Goal: Complete application form: Complete application form

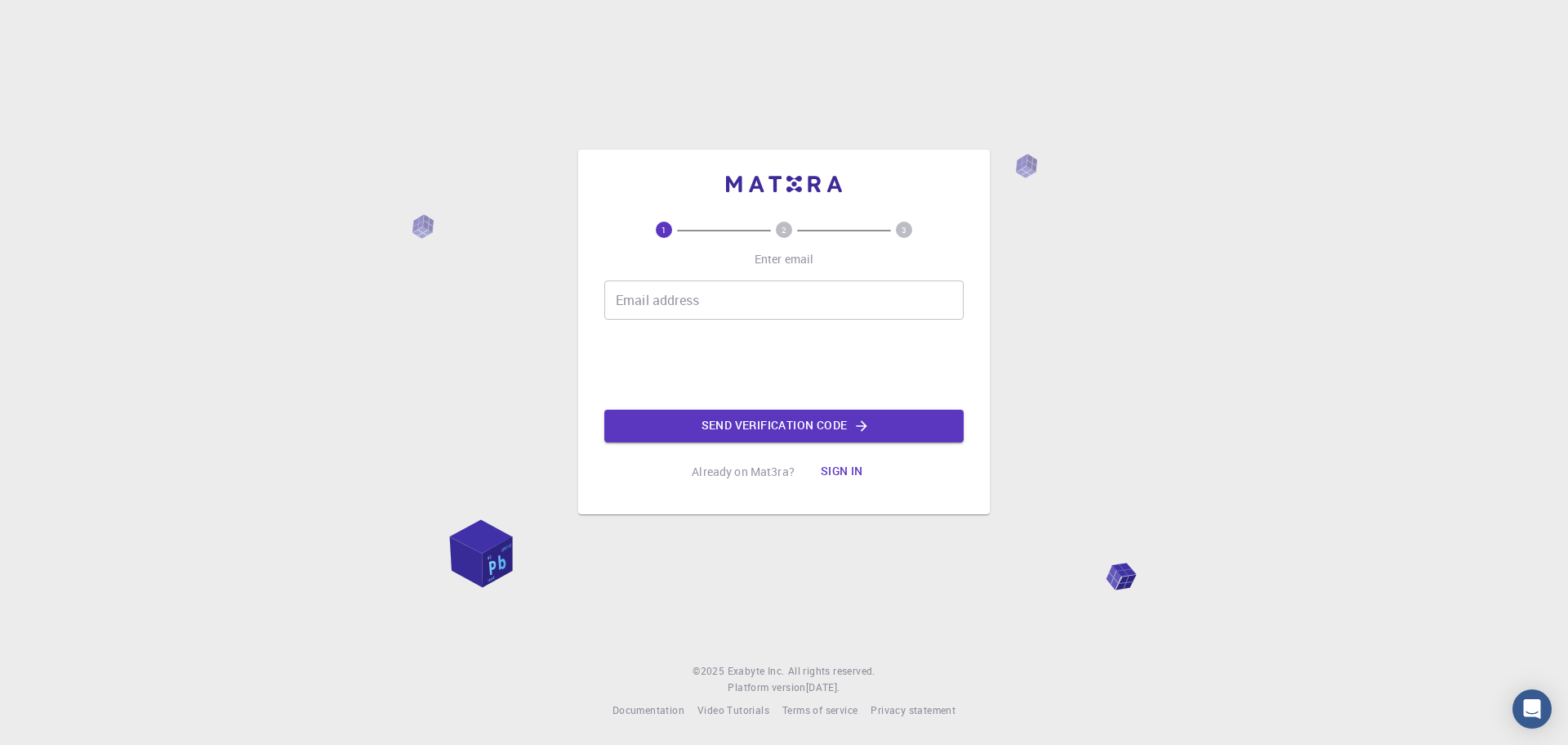
click at [662, 300] on input "Email address" at bounding box center [784, 300] width 360 height 39
type input "[EMAIL_ADDRESS][MEDICAL_DATA][DOMAIN_NAME]"
click at [739, 437] on button "Send verification code" at bounding box center [784, 426] width 360 height 33
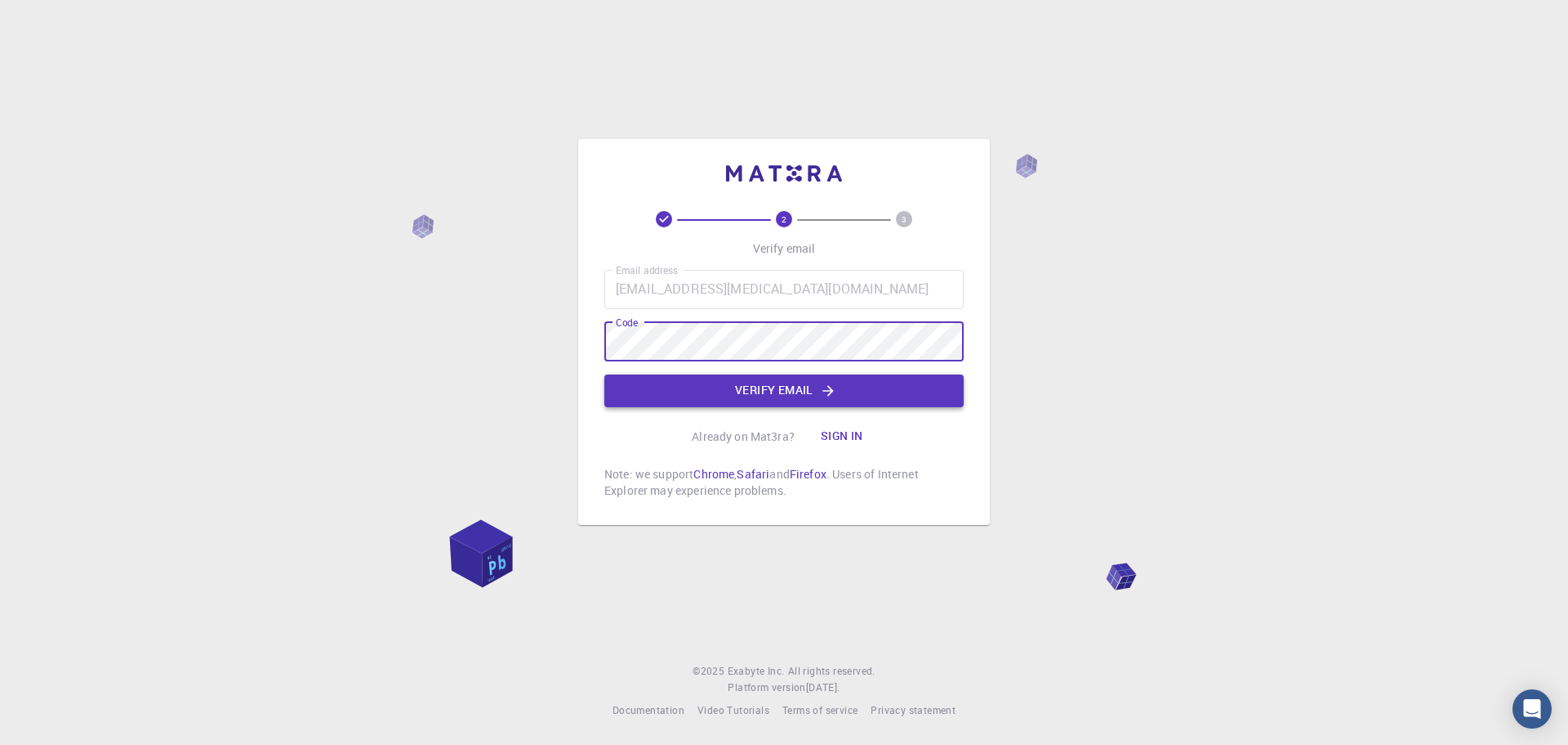
click at [758, 395] on button "Verify email" at bounding box center [784, 391] width 360 height 33
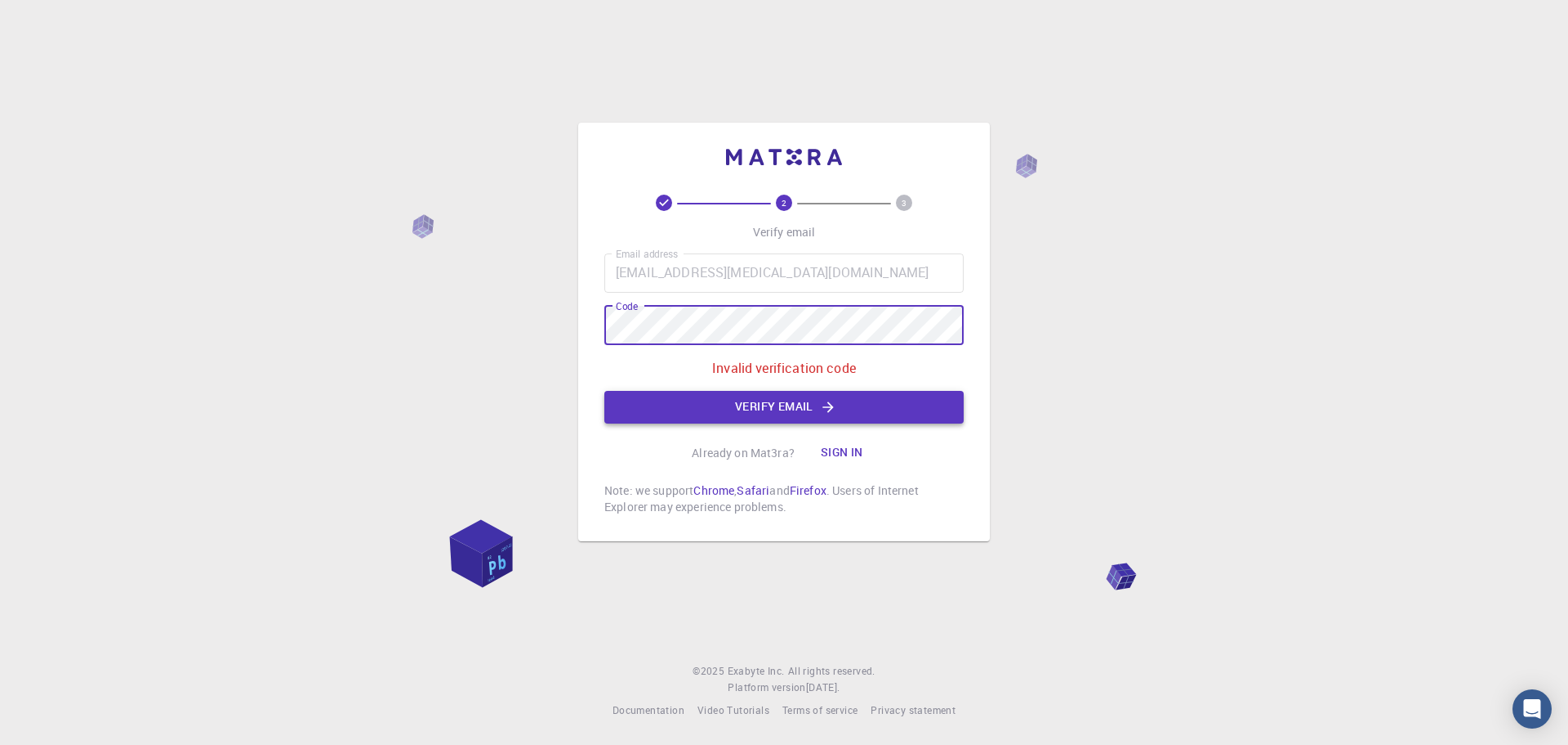
click at [720, 422] on button "Verify email" at bounding box center [784, 407] width 360 height 33
click at [764, 401] on button "Verify email" at bounding box center [784, 407] width 360 height 33
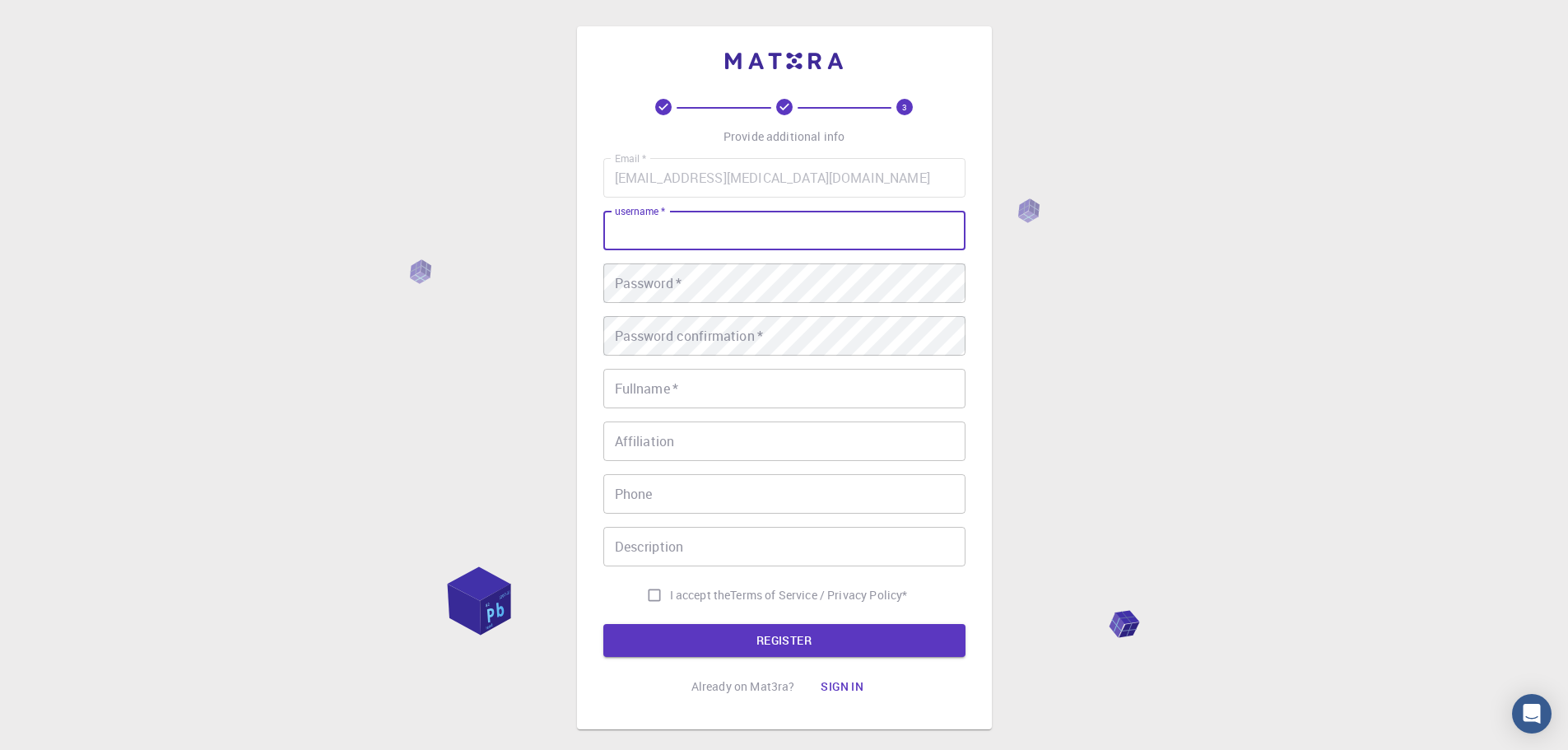
click at [699, 225] on input "username   *" at bounding box center [784, 230] width 362 height 39
type input "windwind2608"
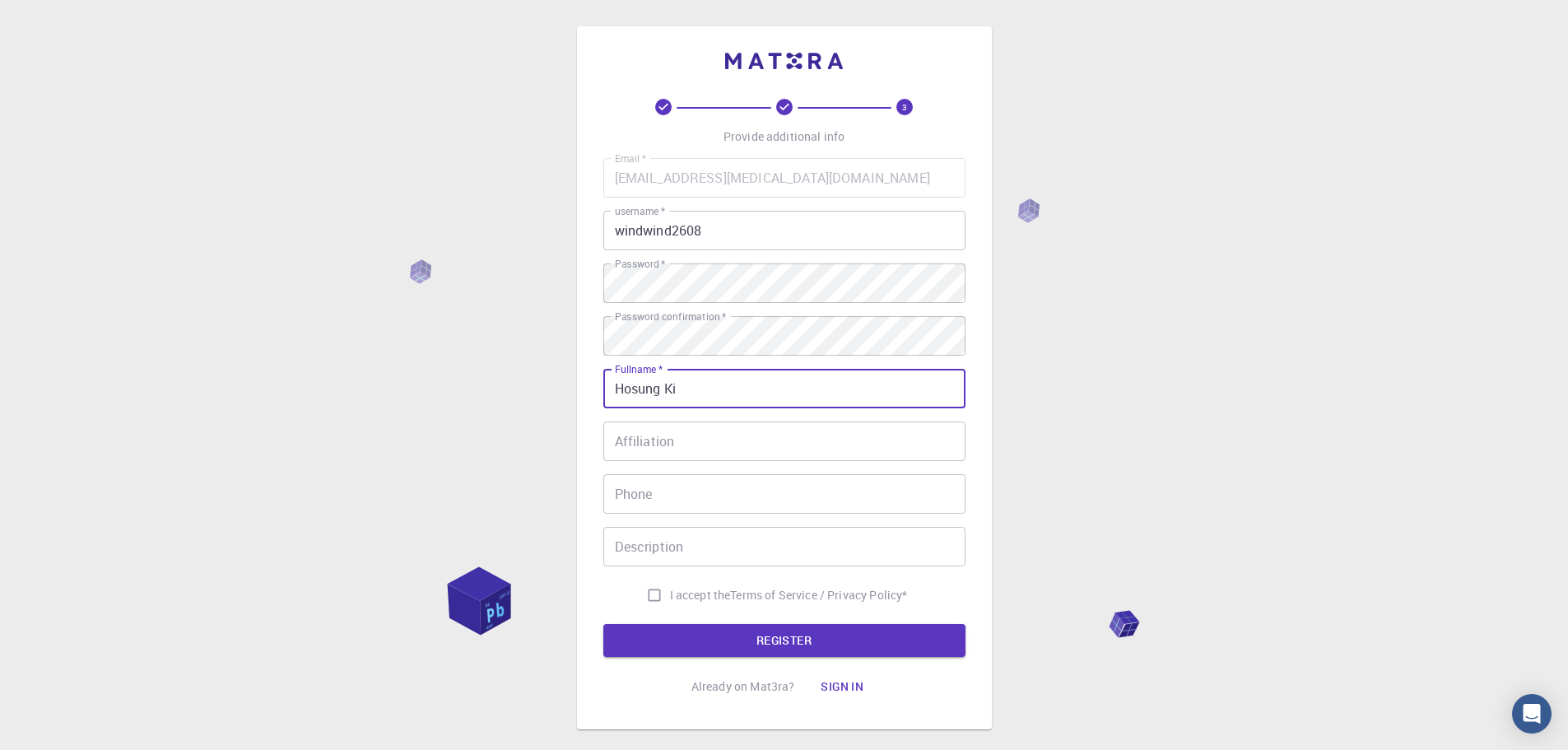
type input "Hosung Ki"
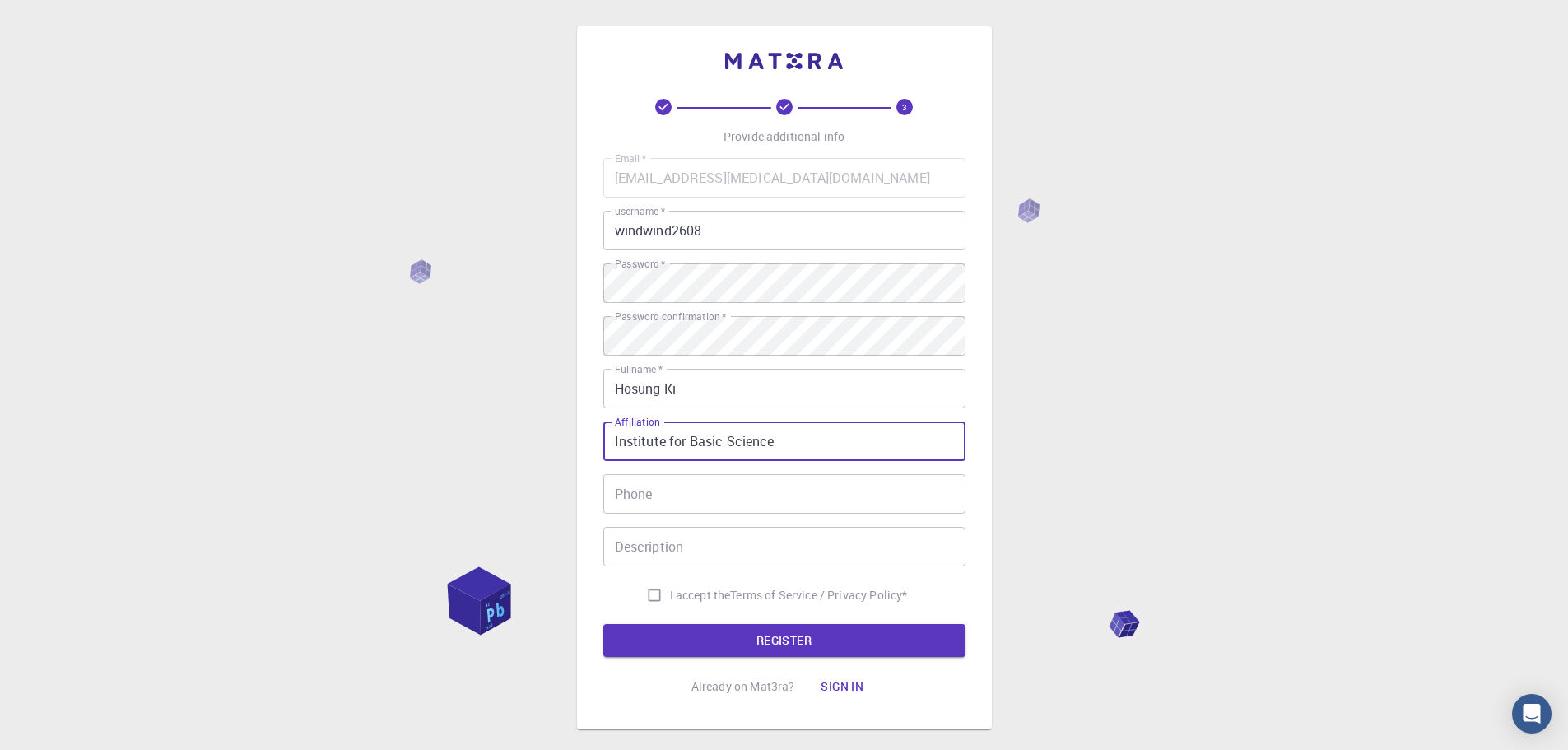
type input "Institute for Basic Science"
click at [639, 597] on input "I accept the Terms of Service / Privacy Policy *" at bounding box center [654, 595] width 31 height 31
checkbox input "true"
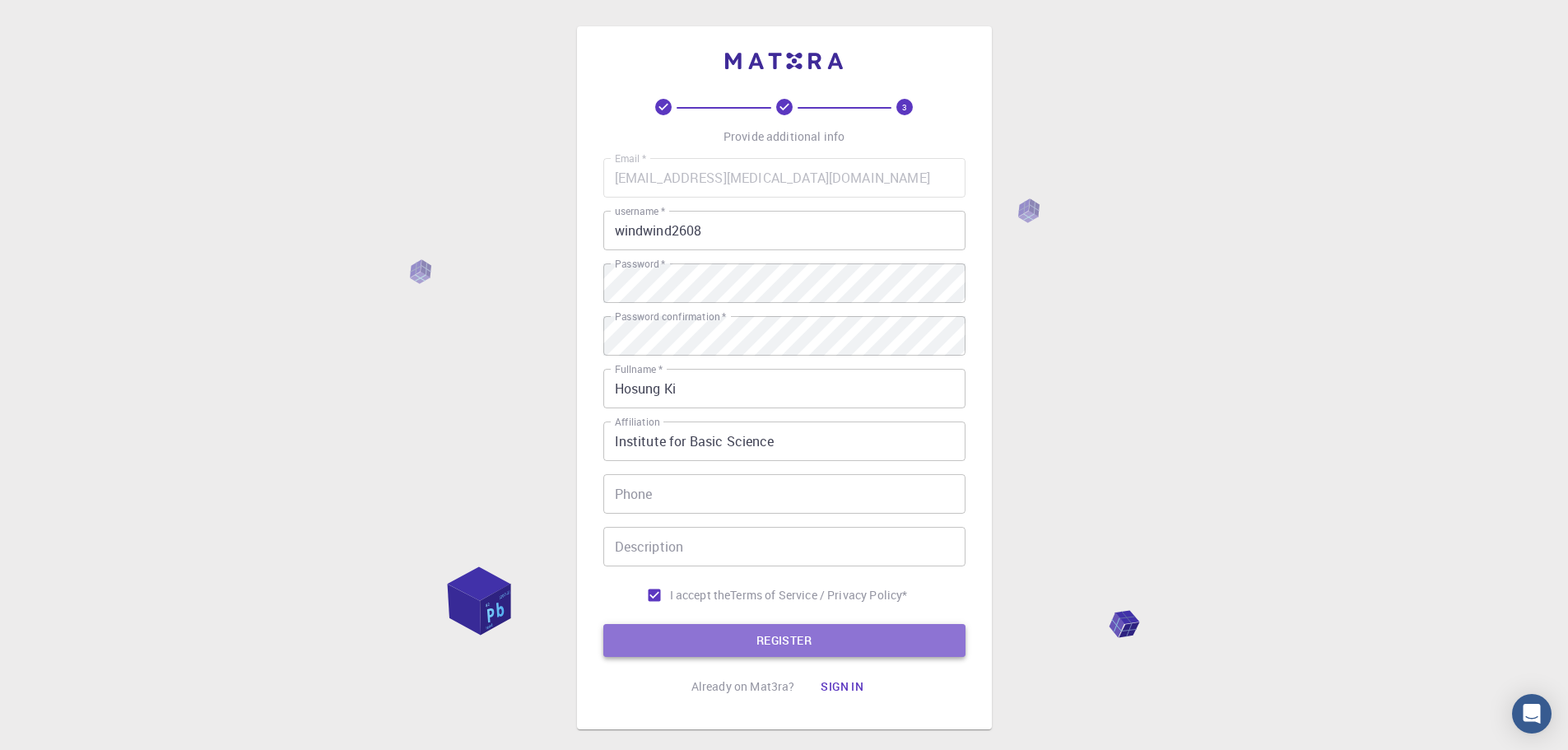
click at [751, 624] on button "REGISTER" at bounding box center [784, 640] width 362 height 33
click at [828, 637] on button "REGISTER" at bounding box center [784, 640] width 362 height 33
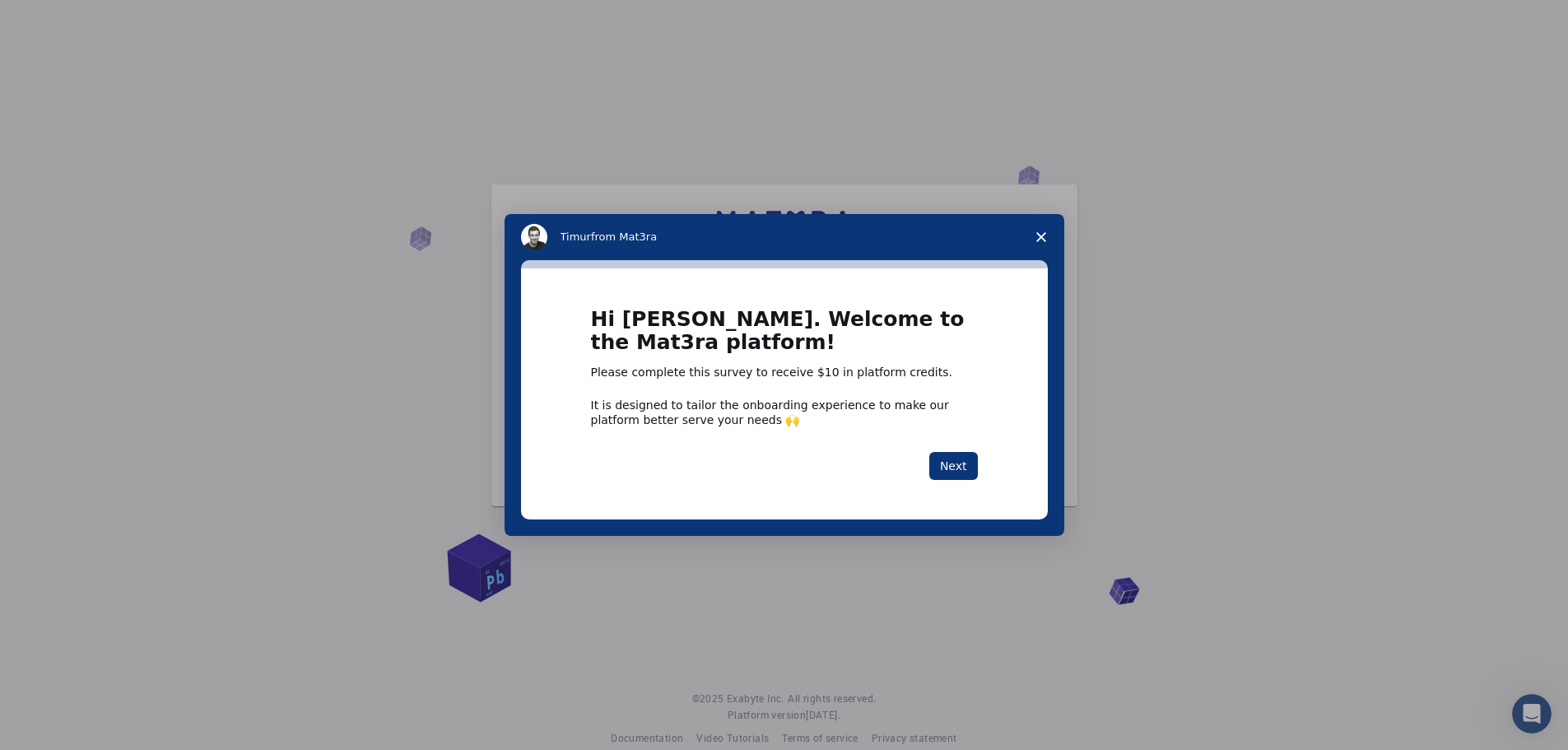
click at [963, 485] on div "Hi [PERSON_NAME]. Welcome to the Mat3ra platform! Please complete this survey t…" at bounding box center [784, 393] width 527 height 251
click at [956, 477] on button "Next" at bounding box center [953, 466] width 48 height 28
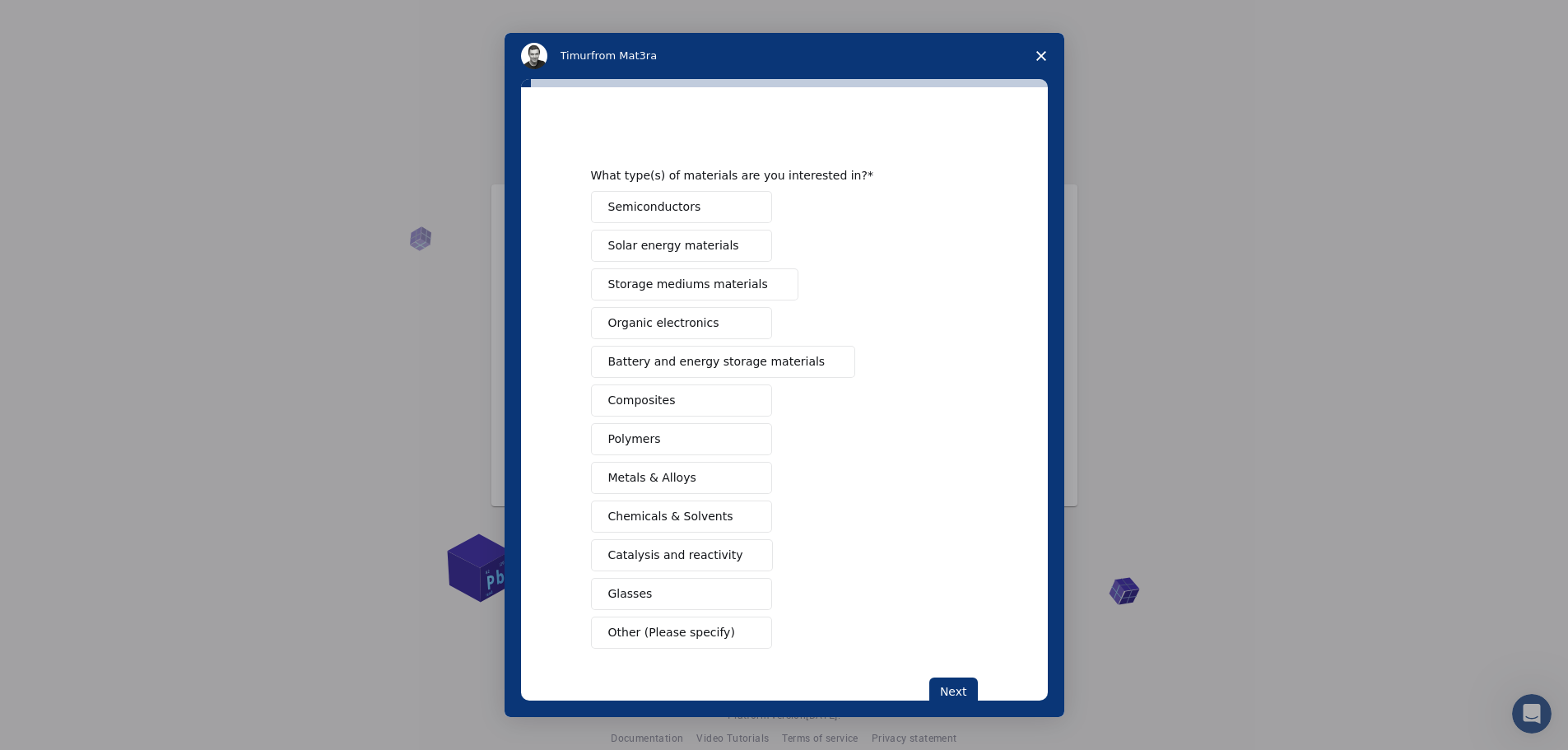
click at [743, 509] on button "Chemicals & Solvents" at bounding box center [682, 516] width 181 height 32
click at [717, 315] on button "Organic electronics" at bounding box center [682, 323] width 181 height 32
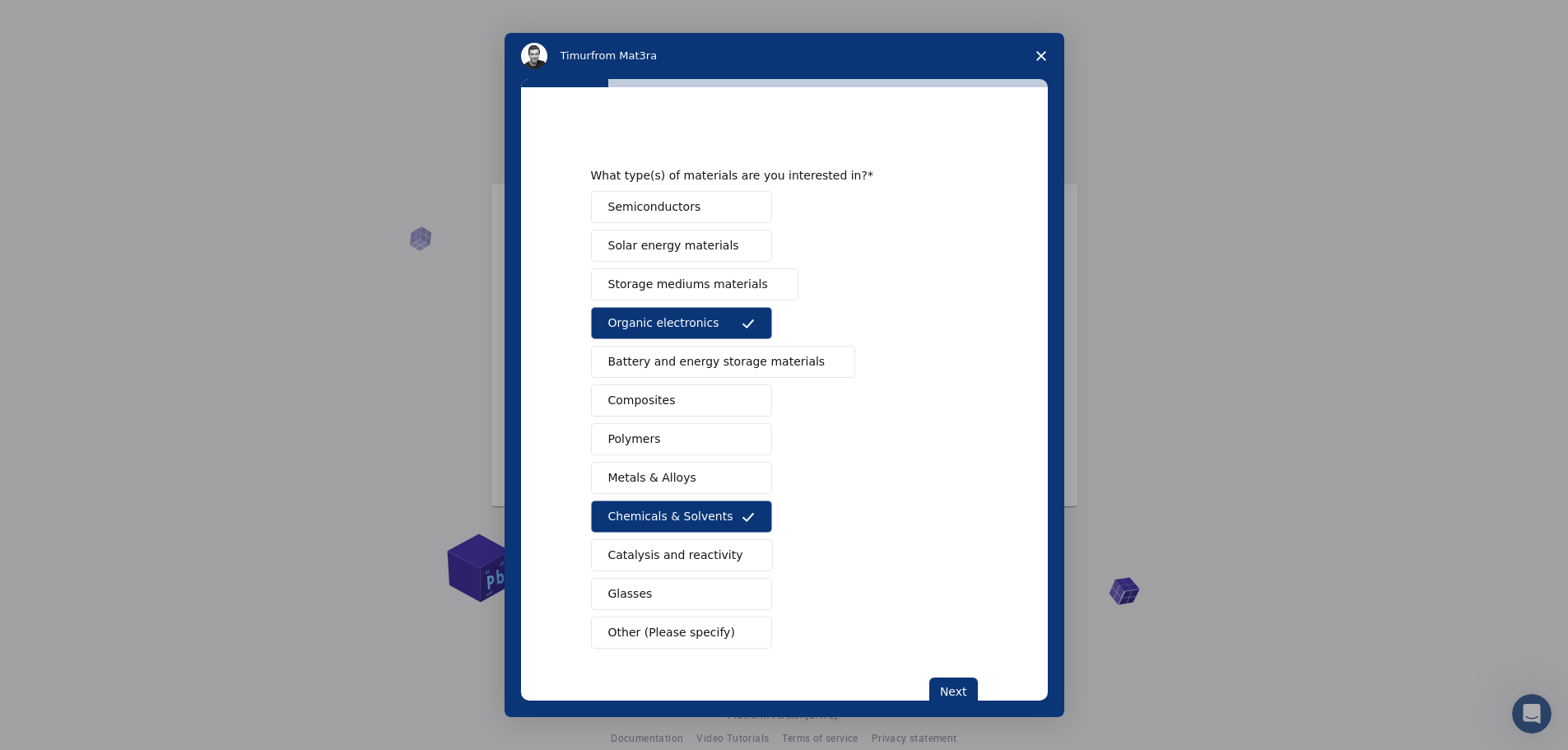
click at [750, 252] on button "Solar energy materials" at bounding box center [682, 245] width 181 height 32
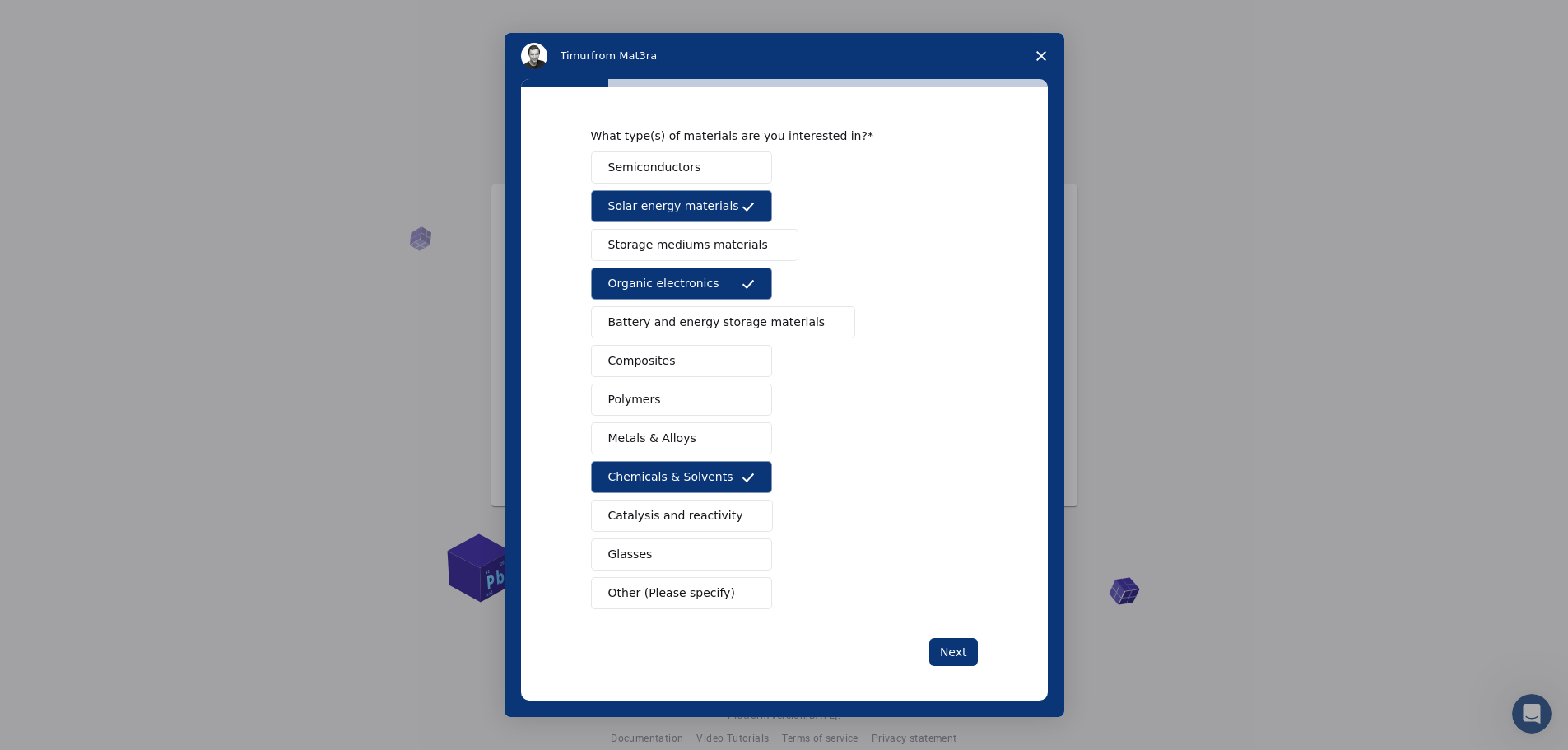
scroll to position [45, 0]
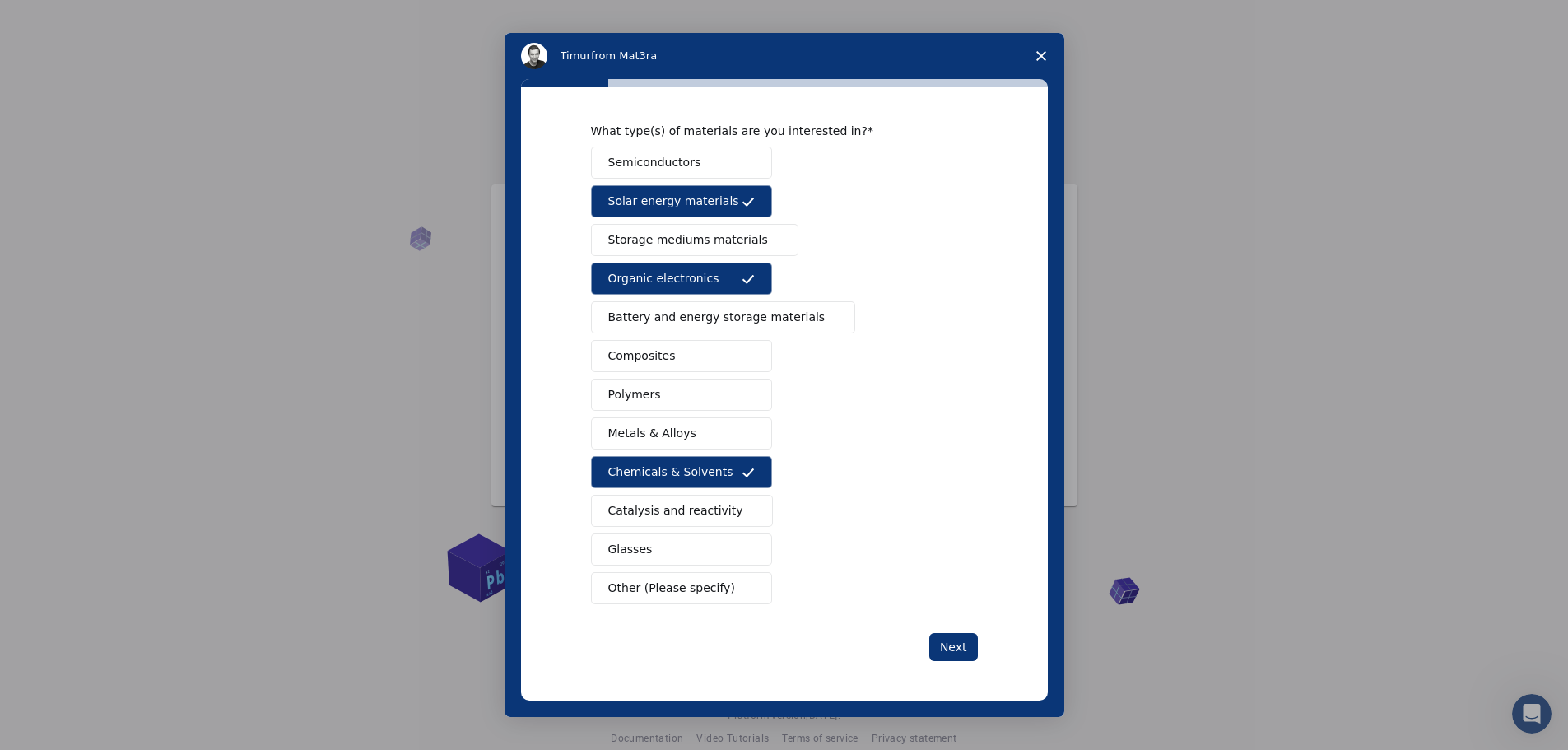
click at [722, 520] on button "Catalysis and reactivity" at bounding box center [682, 510] width 183 height 32
click at [943, 653] on button "Next" at bounding box center [953, 647] width 48 height 28
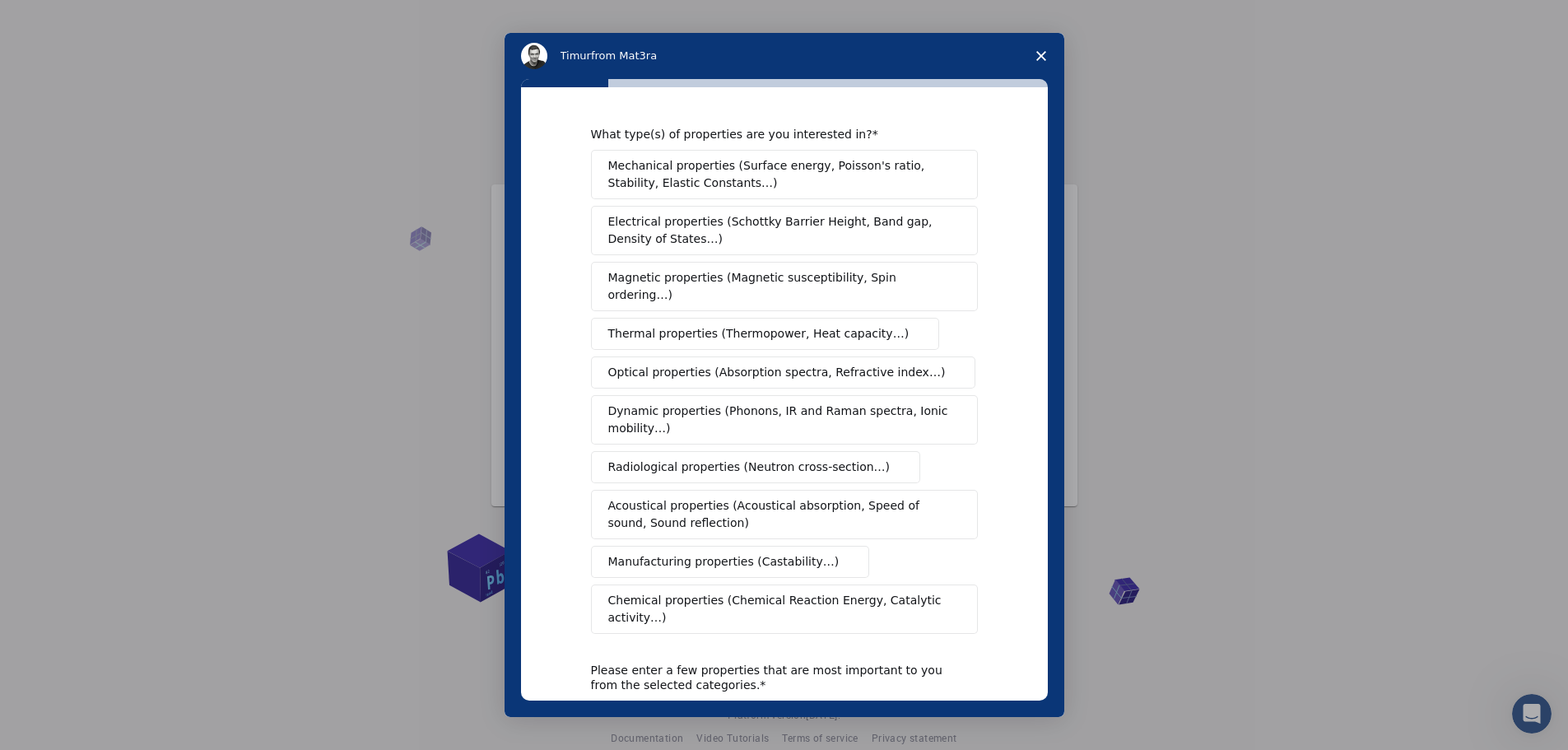
click at [738, 364] on span "Optical properties (Absorption spectra, Refractive index…)" at bounding box center [777, 372] width 338 height 17
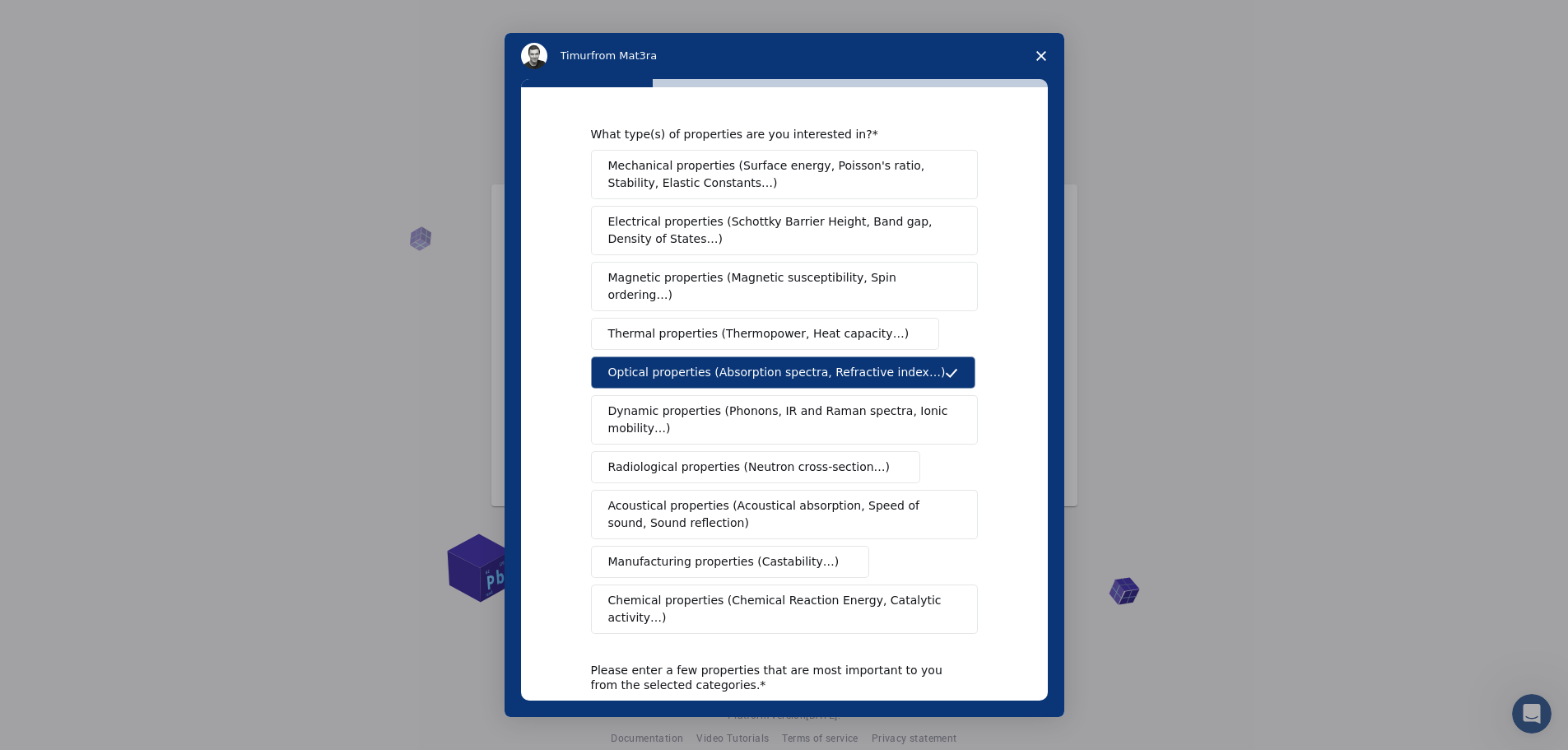
click at [723, 402] on span "Dynamic properties (Phonons, IR and Raman spectra, Ionic mobility…)" at bounding box center [779, 420] width 341 height 35
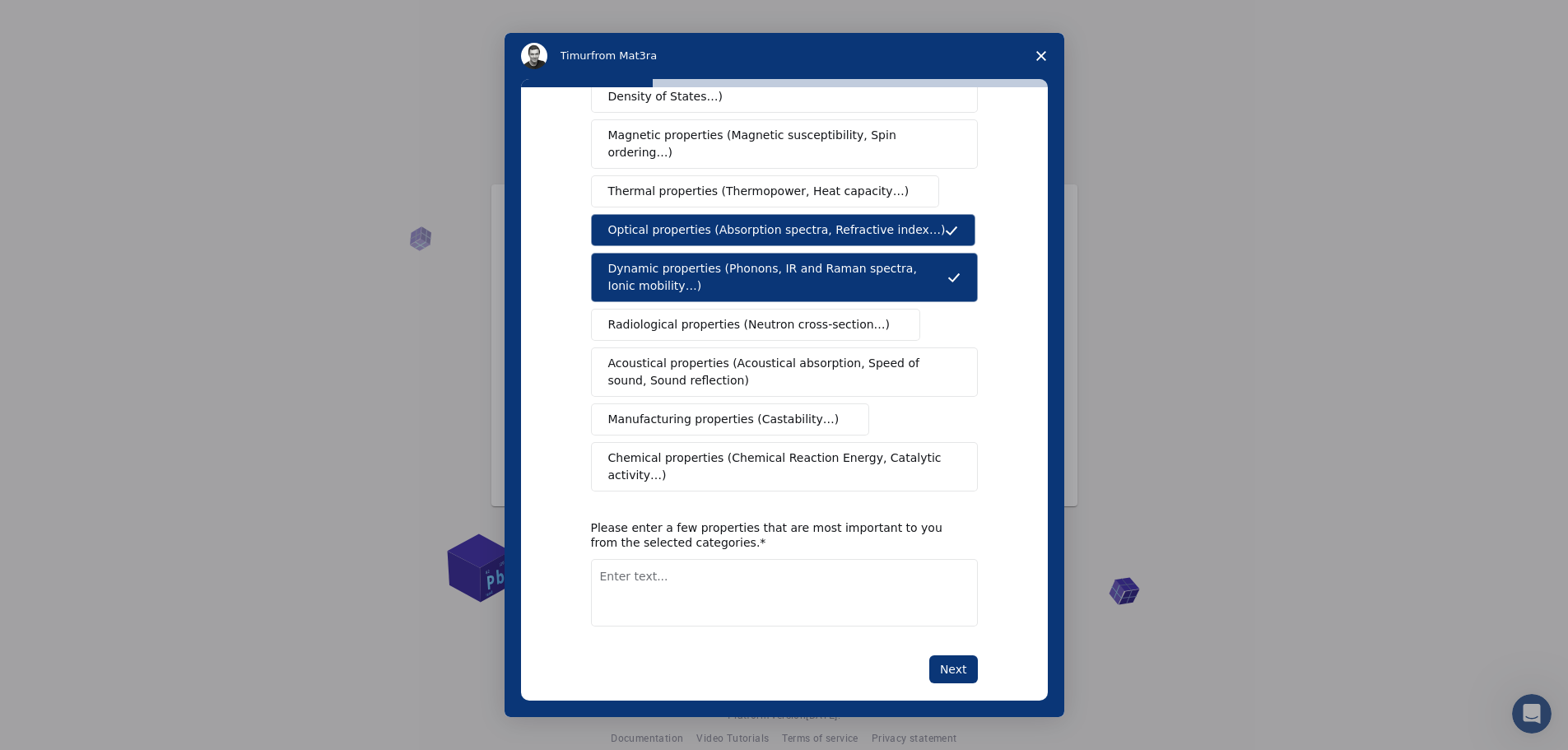
scroll to position [147, 0]
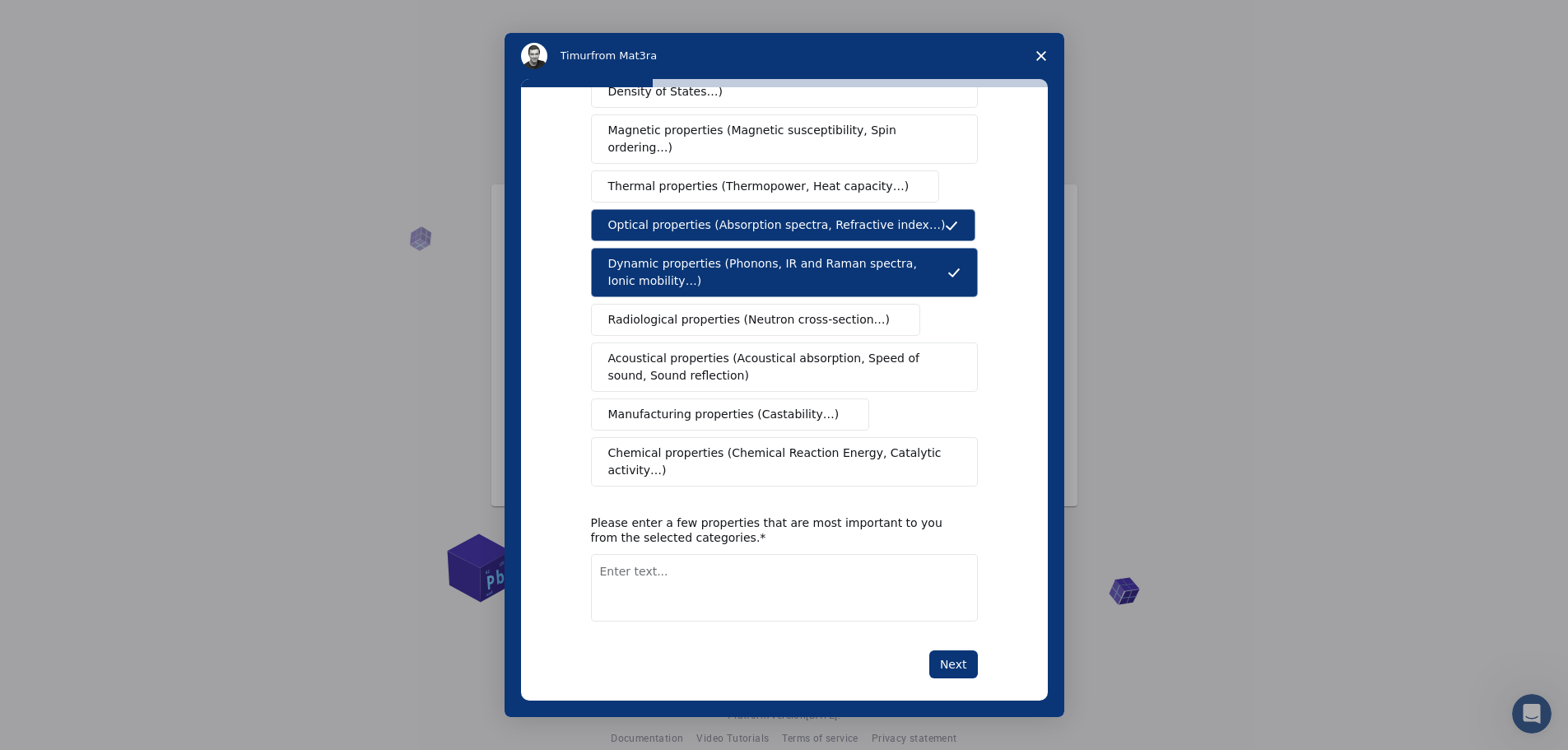
click at [760, 445] on span "Chemical properties (Chemical Reaction Energy, Catalytic activity…)" at bounding box center [779, 462] width 340 height 35
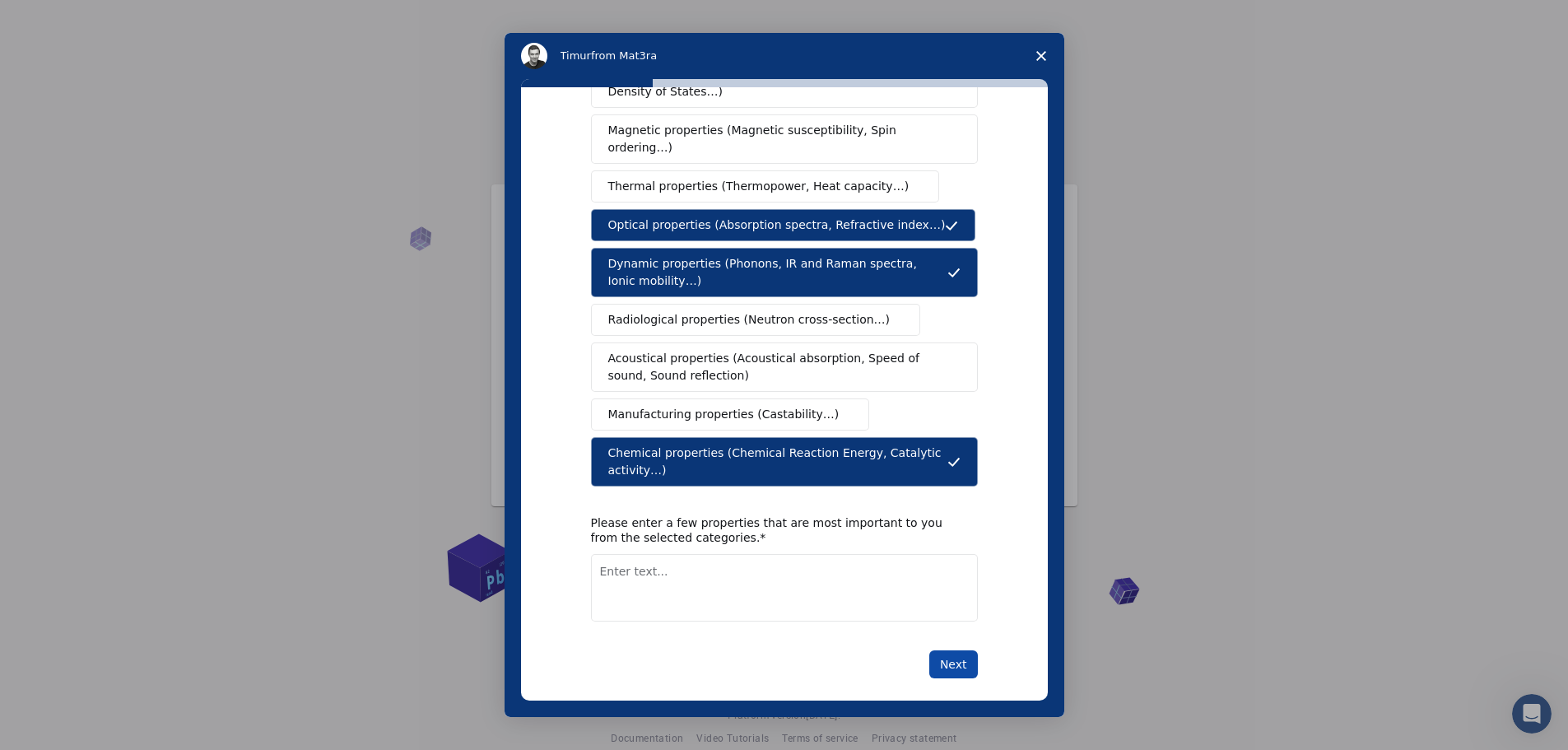
click at [964, 650] on button "Next" at bounding box center [953, 664] width 48 height 28
click at [844, 595] on textarea "Enter text..." at bounding box center [784, 606] width 387 height 68
type textarea "optical property"
click at [931, 659] on button "Next" at bounding box center [953, 664] width 48 height 28
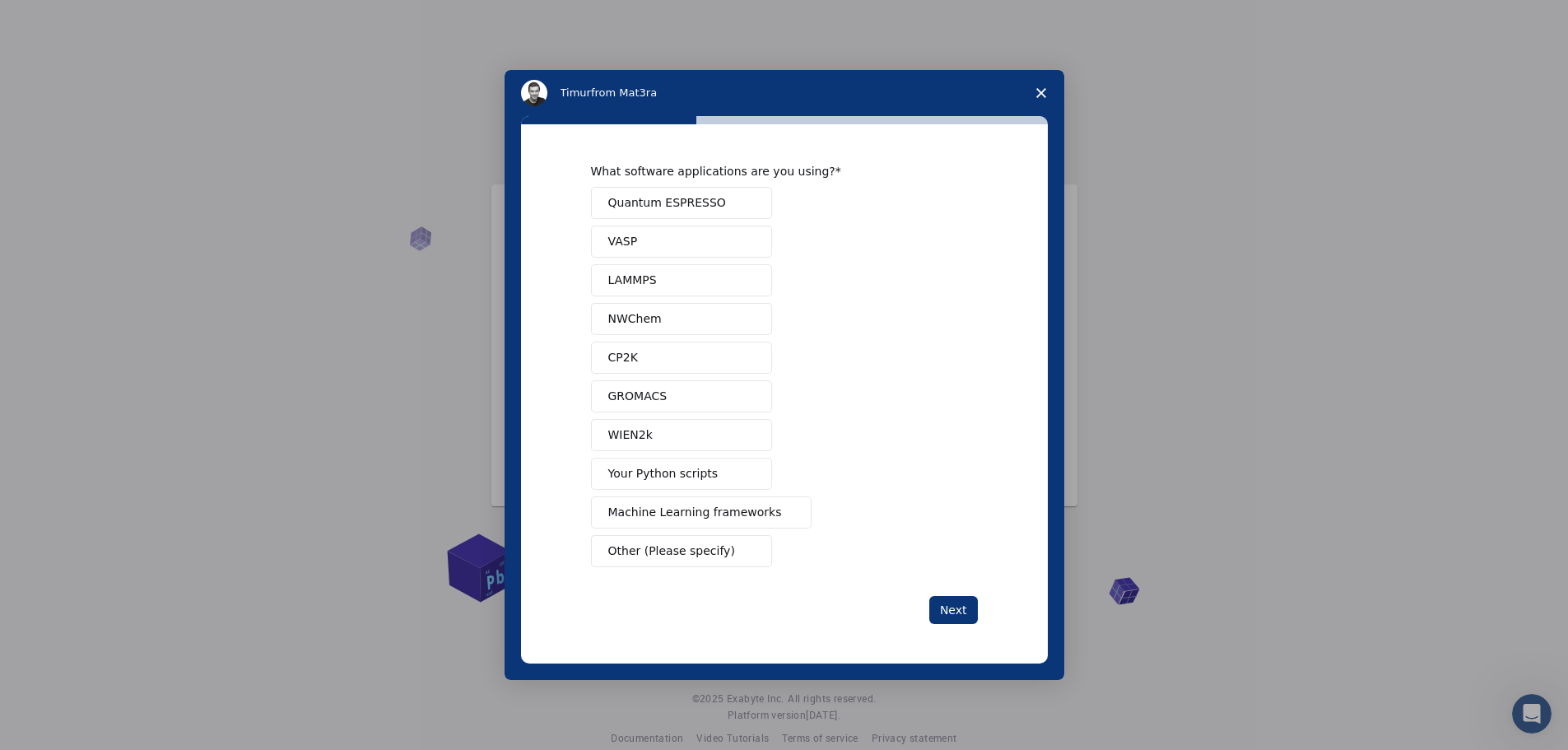
click at [709, 397] on button "GROMACS" at bounding box center [682, 396] width 181 height 32
click at [728, 242] on button "VASP" at bounding box center [682, 241] width 181 height 32
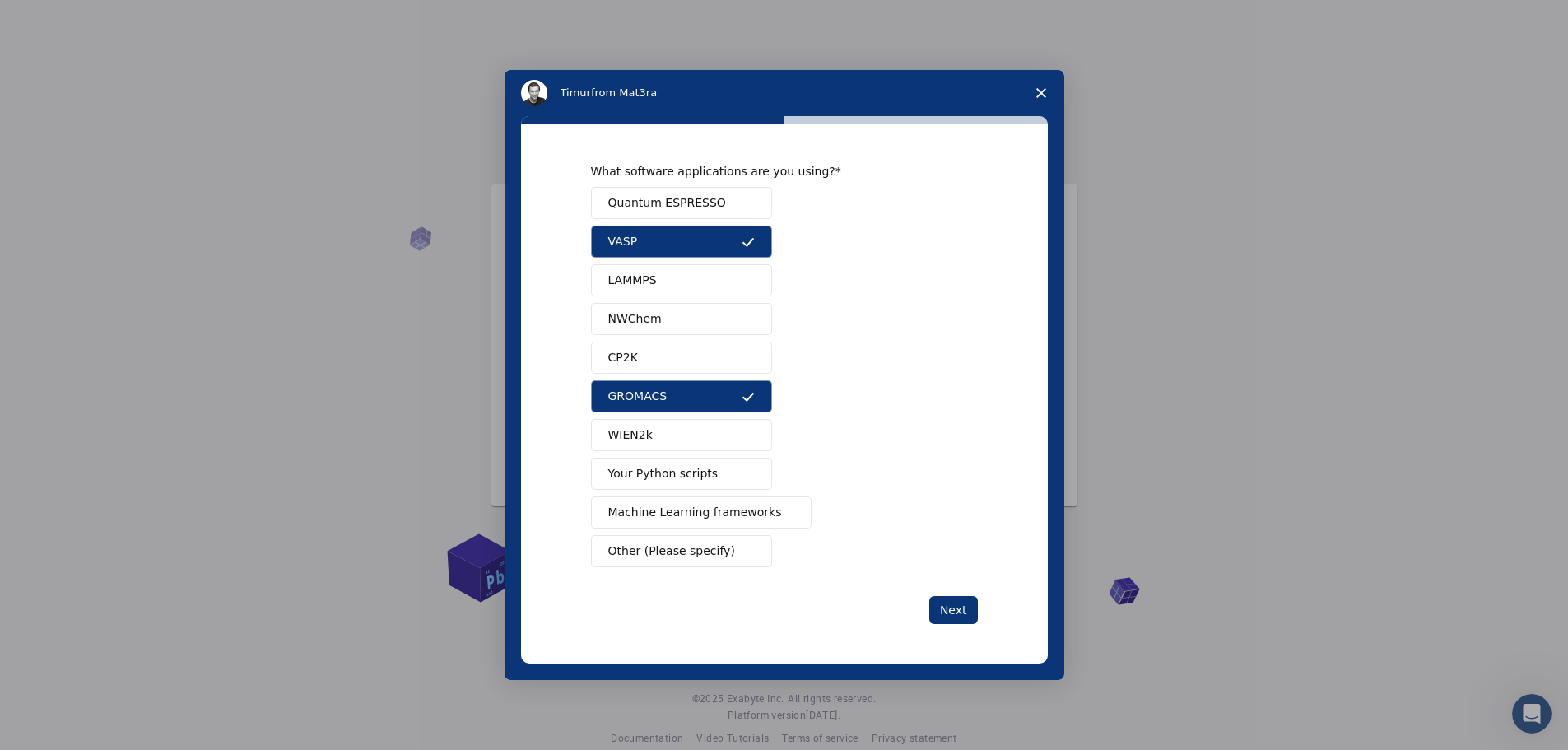
click at [736, 475] on button "Your Python scripts" at bounding box center [682, 473] width 181 height 32
click at [932, 596] on div "Next" at bounding box center [784, 609] width 387 height 28
click at [942, 605] on button "Next" at bounding box center [953, 609] width 48 height 28
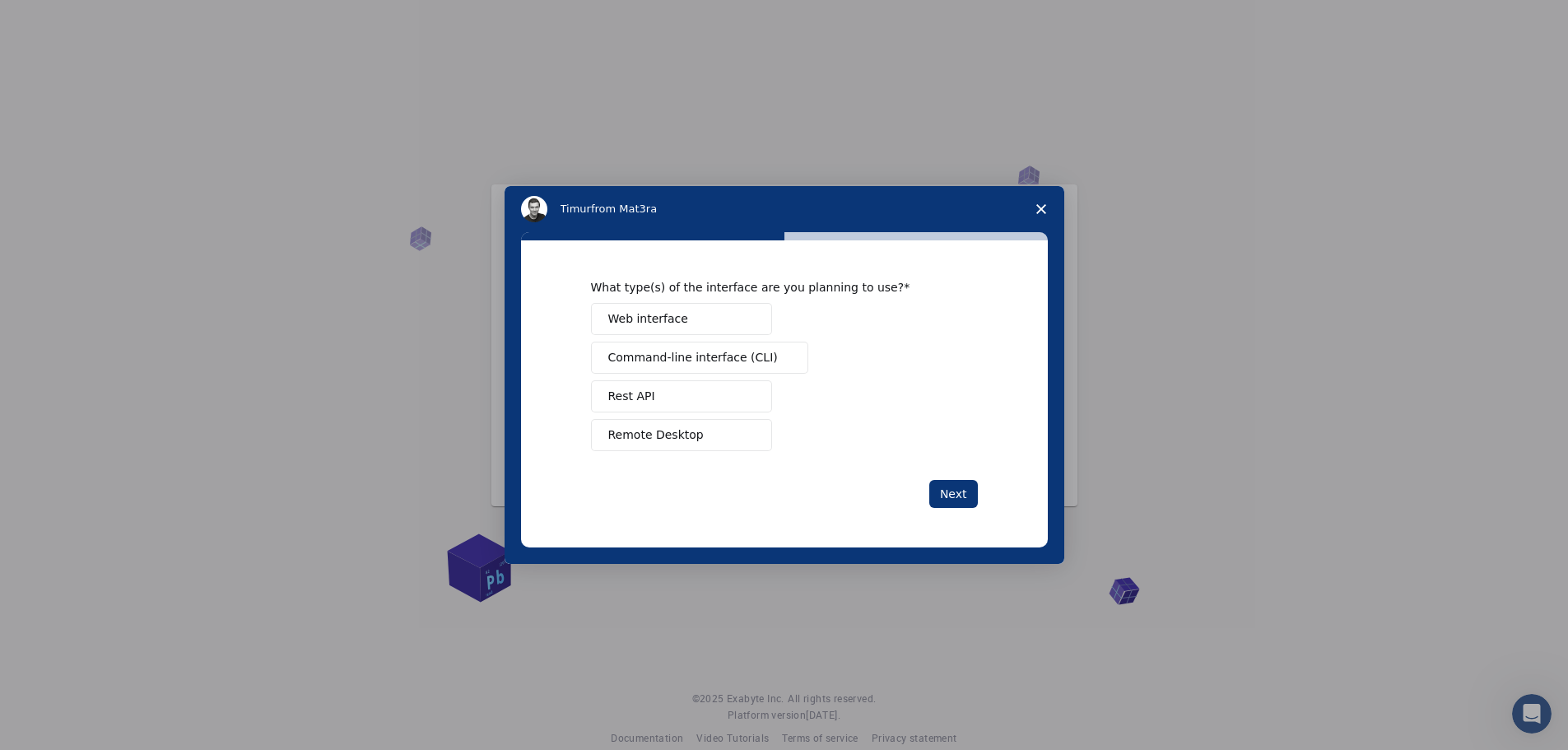
click at [728, 314] on button "Web interface" at bounding box center [682, 318] width 181 height 32
click at [953, 493] on button "Next" at bounding box center [953, 493] width 48 height 28
click at [725, 350] on button "Perform research" at bounding box center [682, 357] width 181 height 32
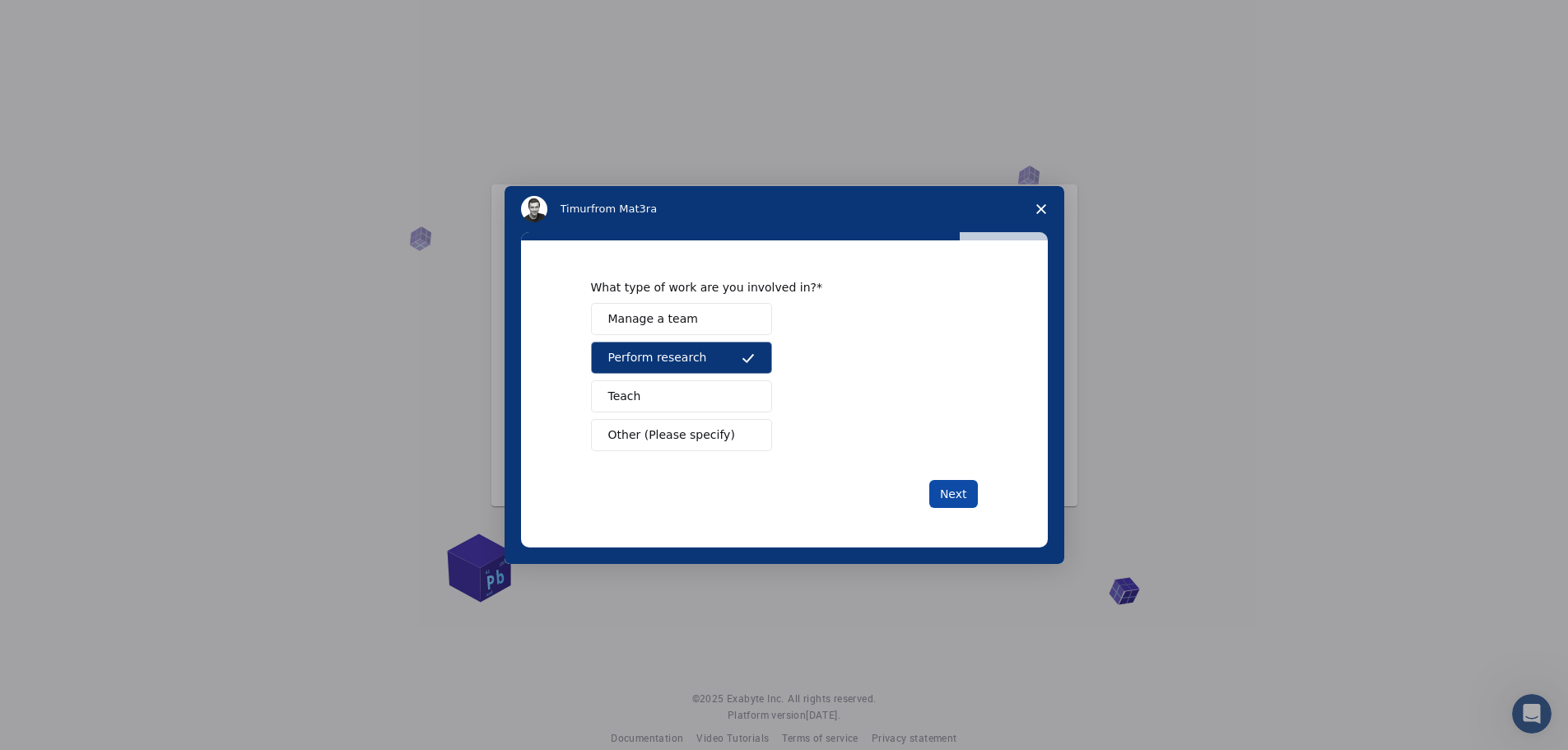
click at [963, 488] on button "Next" at bounding box center [953, 493] width 48 height 28
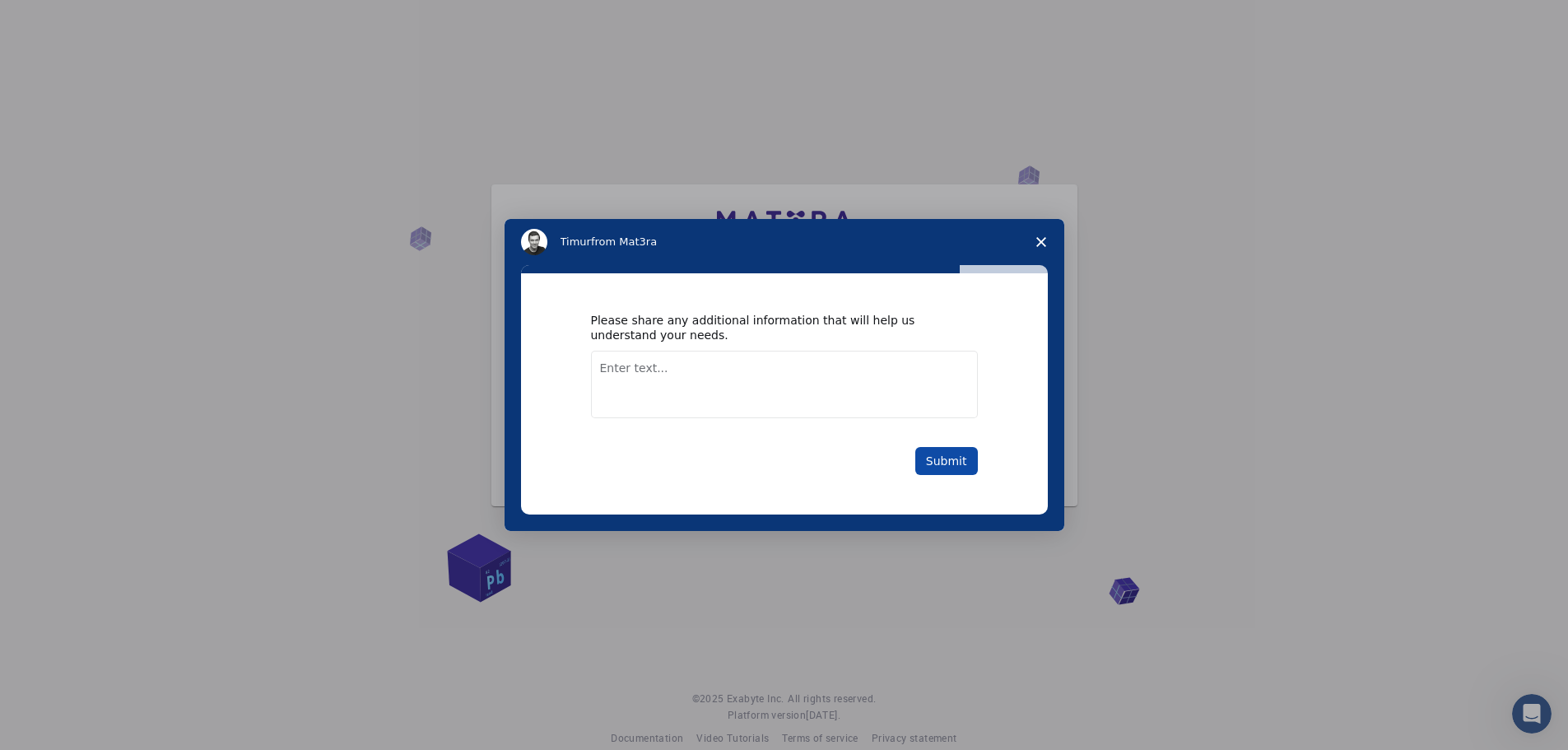
click at [919, 461] on button "Submit" at bounding box center [946, 460] width 62 height 28
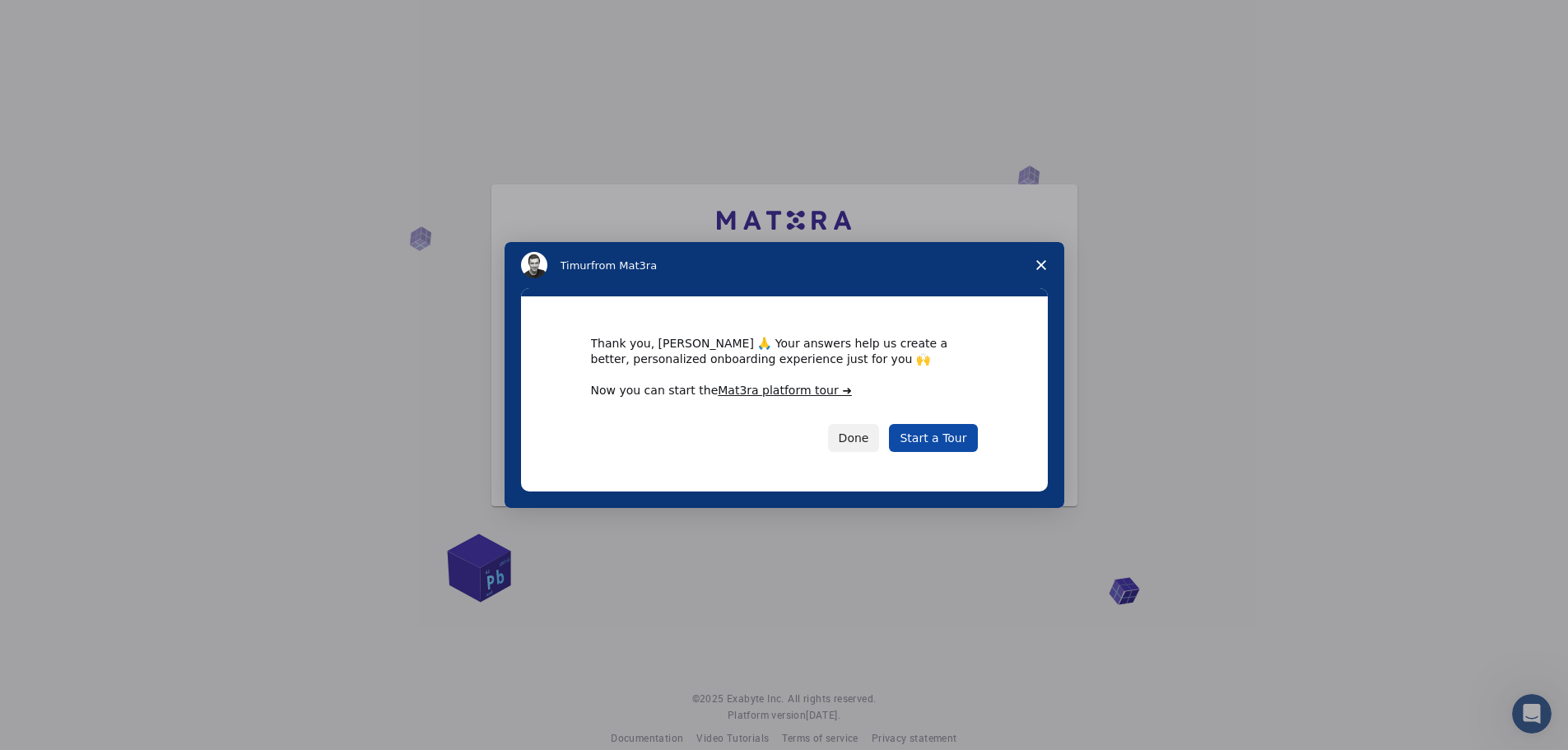
click at [916, 429] on link "Start a Tour" at bounding box center [933, 437] width 88 height 28
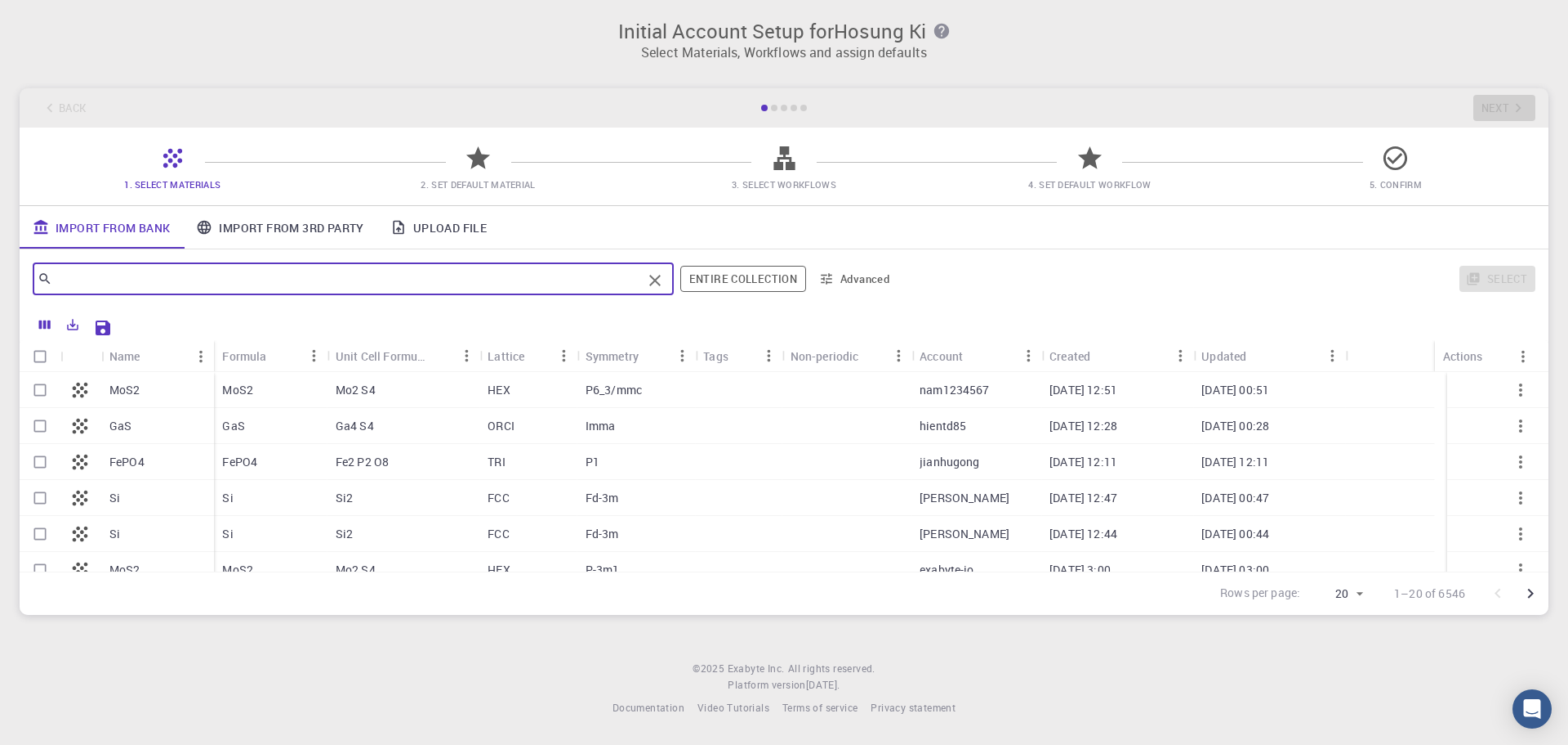
click at [449, 287] on input "text" at bounding box center [347, 278] width 589 height 23
type input "azobenzene"
